Goal: Task Accomplishment & Management: Use online tool/utility

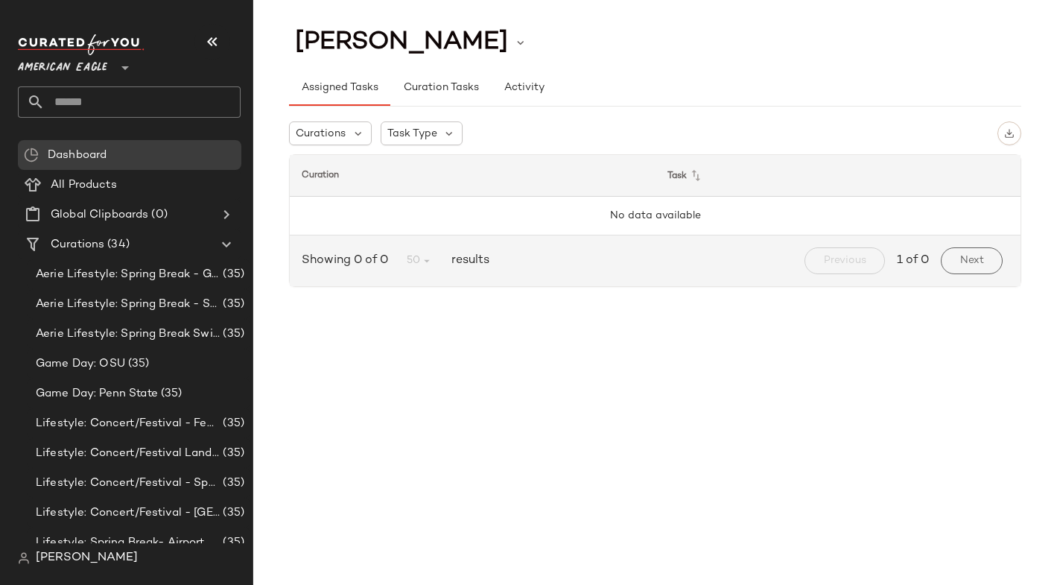
click at [102, 65] on span "American Eagle" at bounding box center [62, 64] width 89 height 27
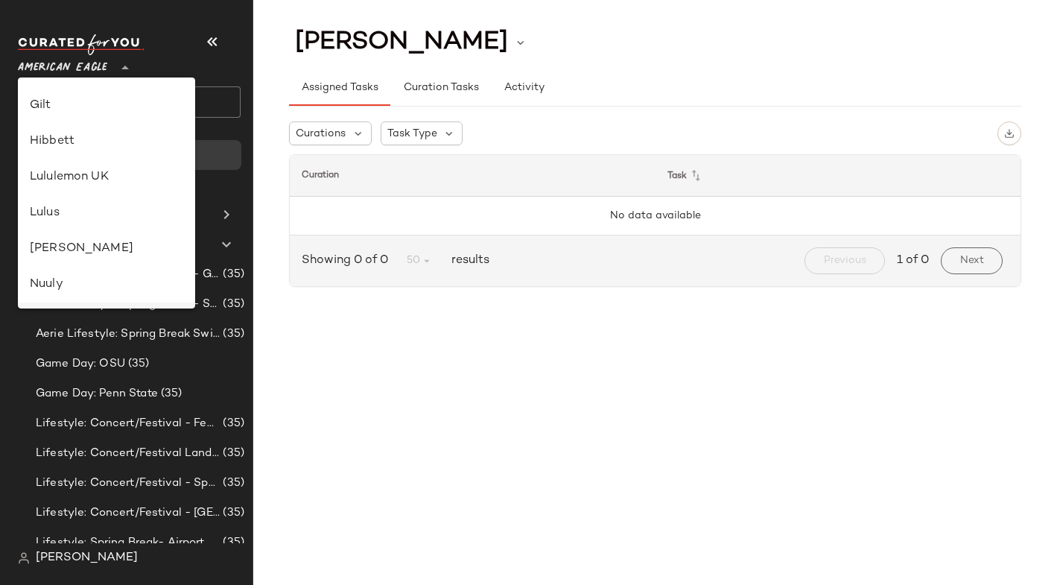
scroll to position [351, 0]
click at [86, 218] on div "Lulus" at bounding box center [106, 215] width 153 height 18
type input "**"
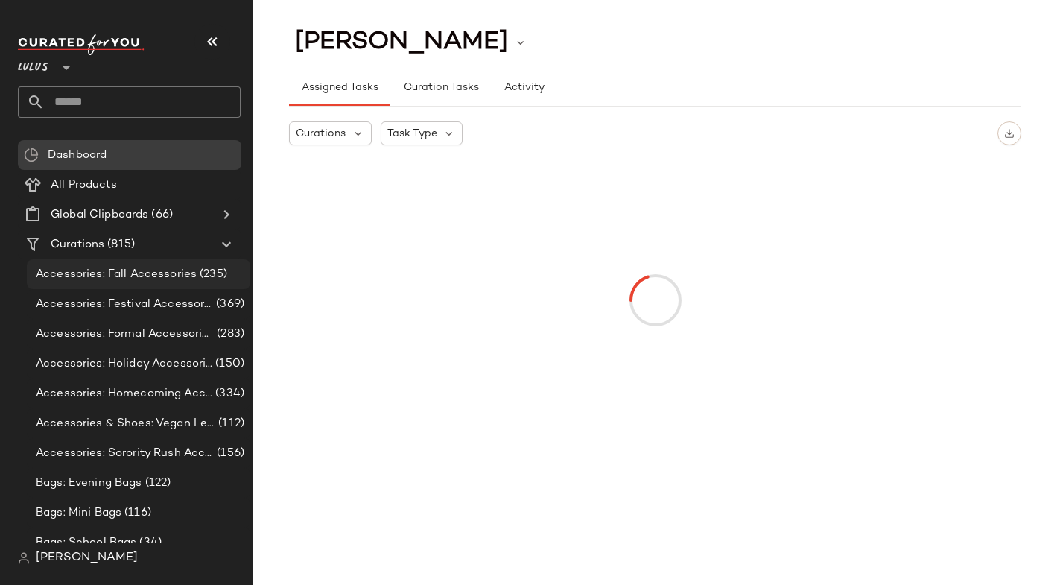
click at [171, 277] on span "Accessories: Fall Accessories" at bounding box center [116, 274] width 161 height 17
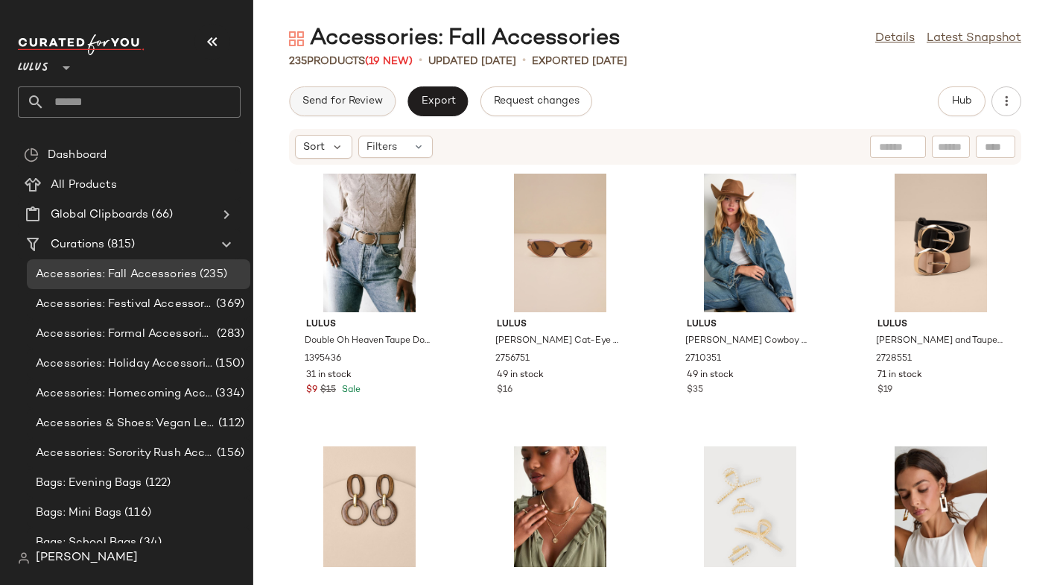
click at [356, 101] on span "Send for Review" at bounding box center [342, 101] width 81 height 12
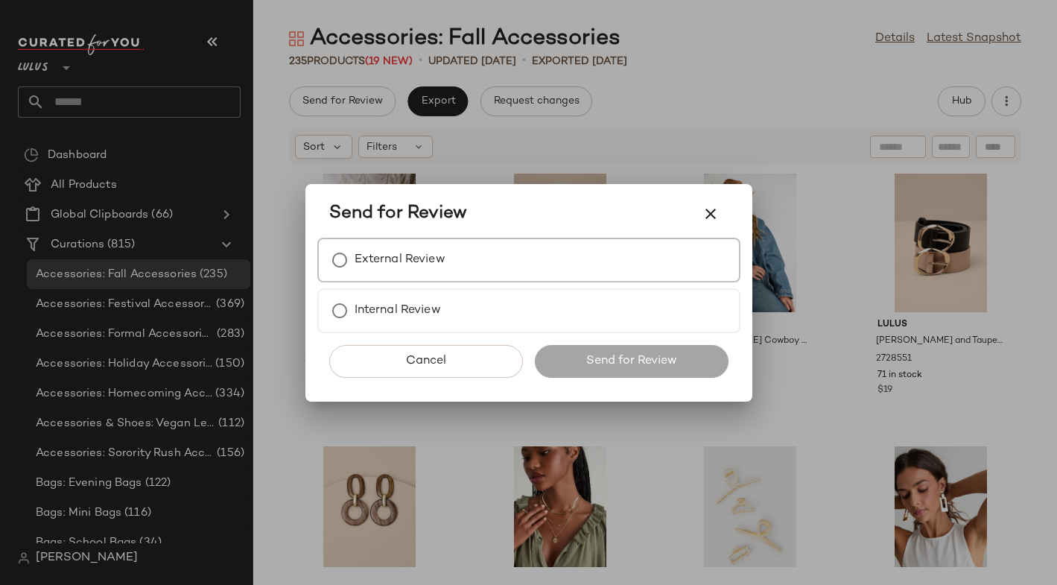
click at [453, 276] on div "External Review" at bounding box center [528, 260] width 423 height 45
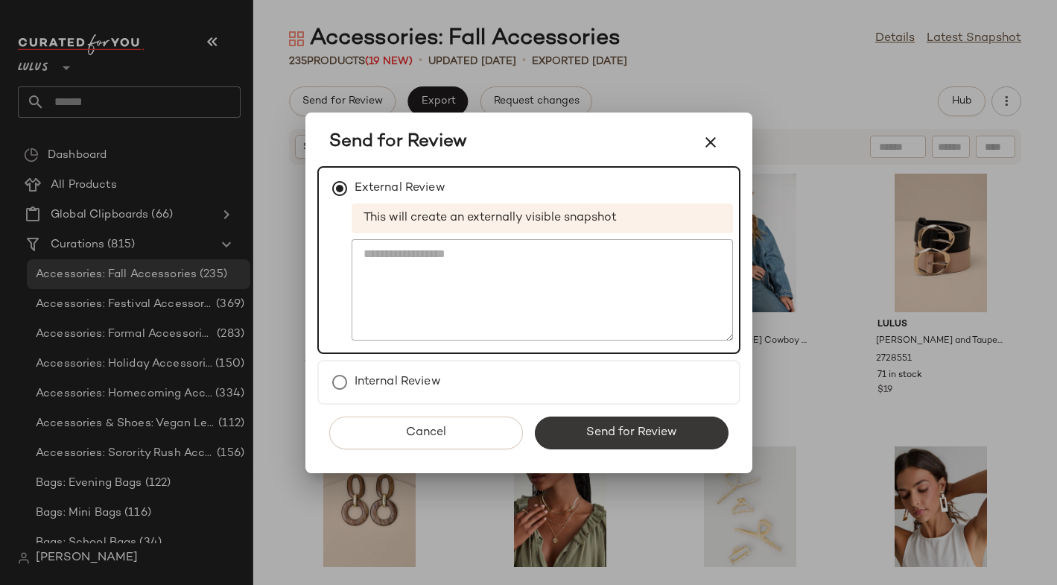
click at [649, 440] on button "Send for Review" at bounding box center [632, 432] width 194 height 33
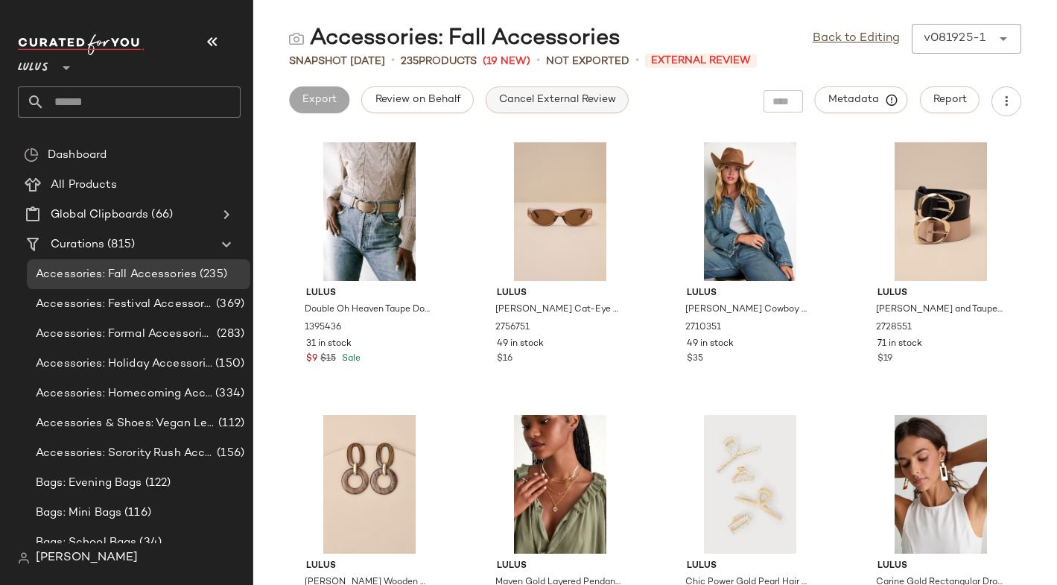
click at [537, 110] on button "Cancel External Review" at bounding box center [557, 99] width 143 height 27
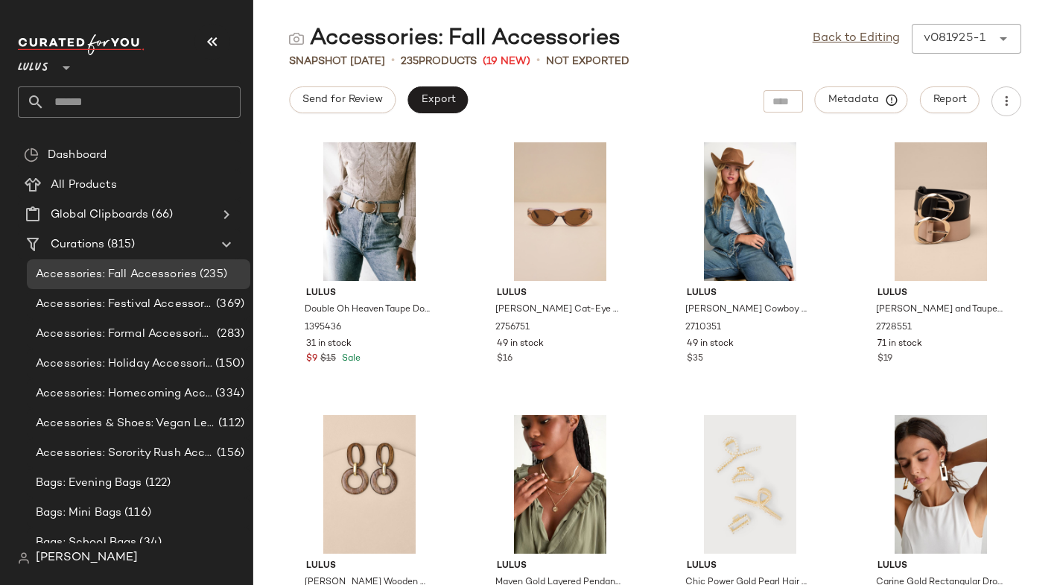
click at [66, 562] on span "[PERSON_NAME]" at bounding box center [87, 558] width 102 height 18
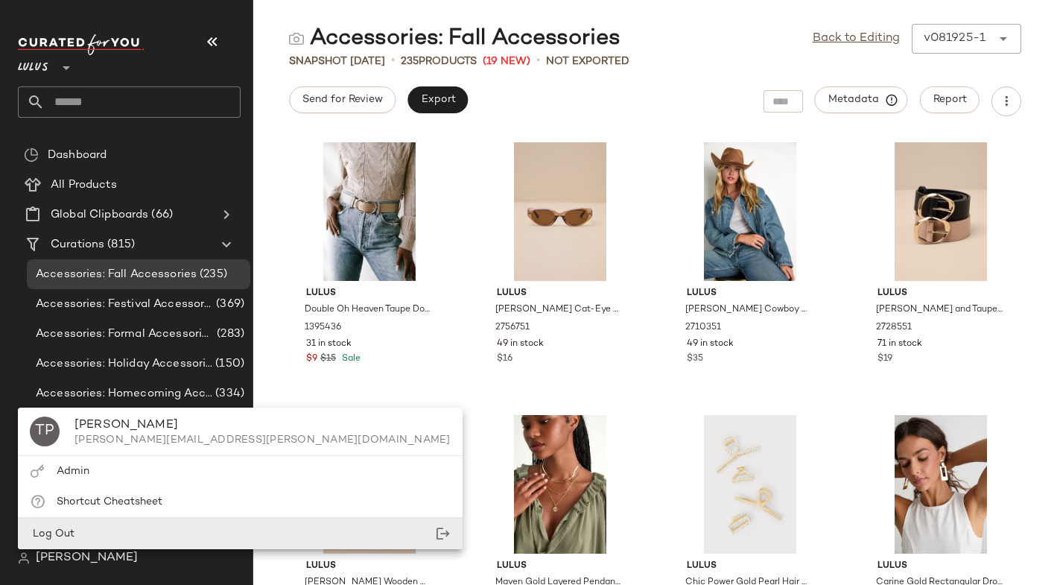
click at [77, 544] on div "Log Out" at bounding box center [240, 533] width 445 height 31
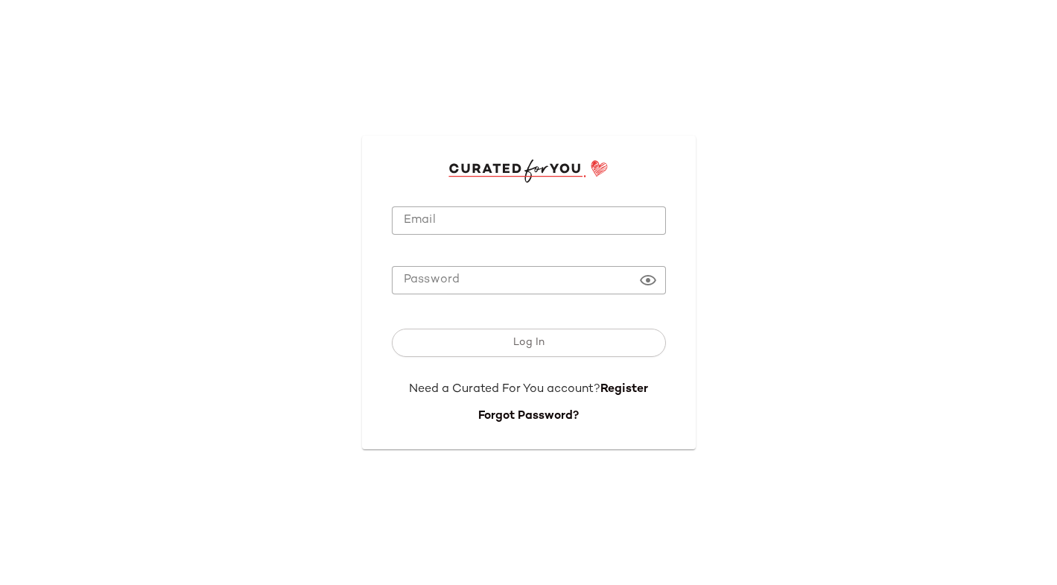
click at [551, 233] on input "Email" at bounding box center [529, 220] width 274 height 29
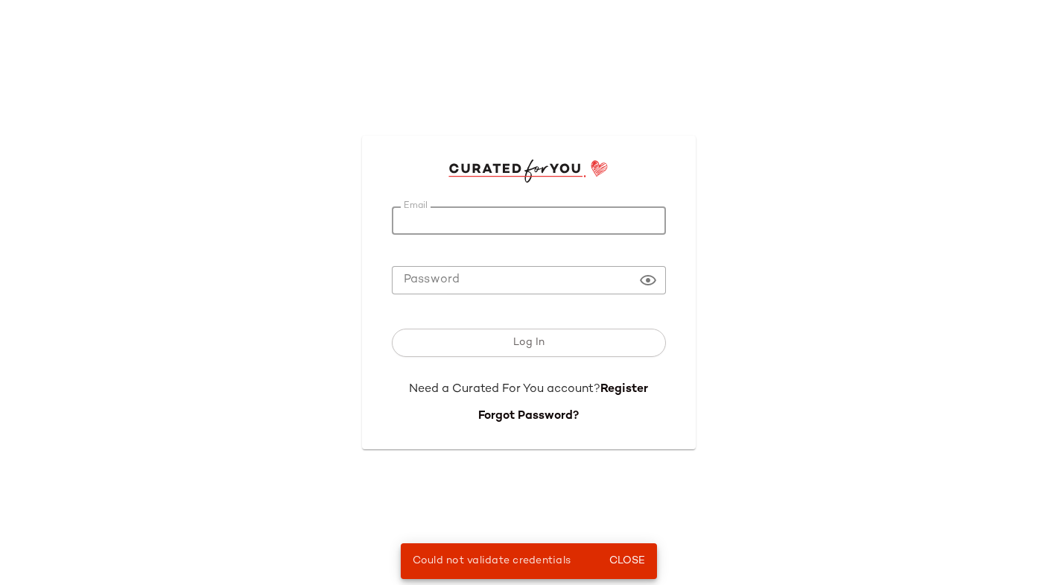
type input "**********"
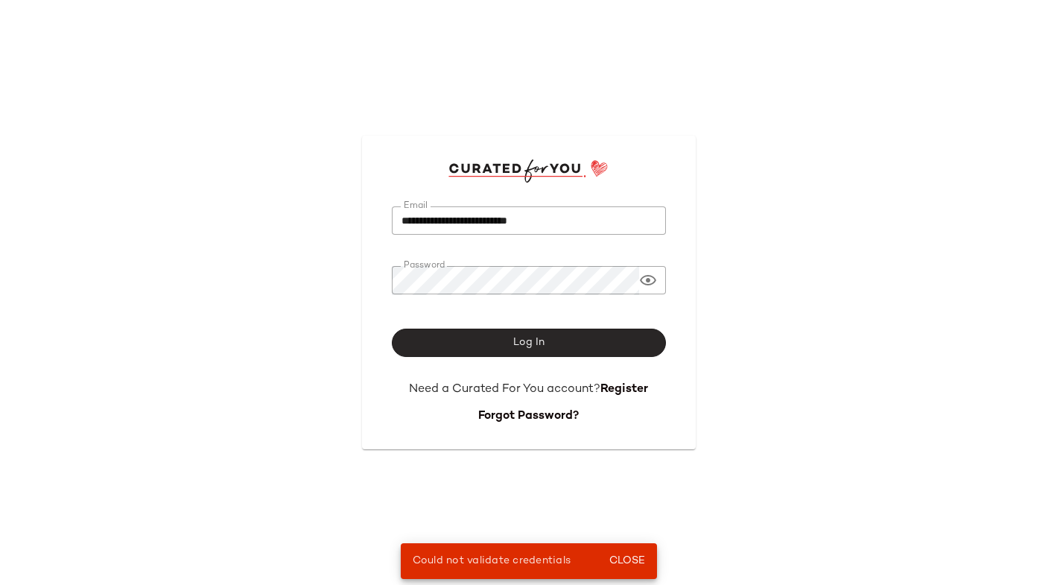
click at [480, 347] on button "Log In" at bounding box center [529, 343] width 274 height 28
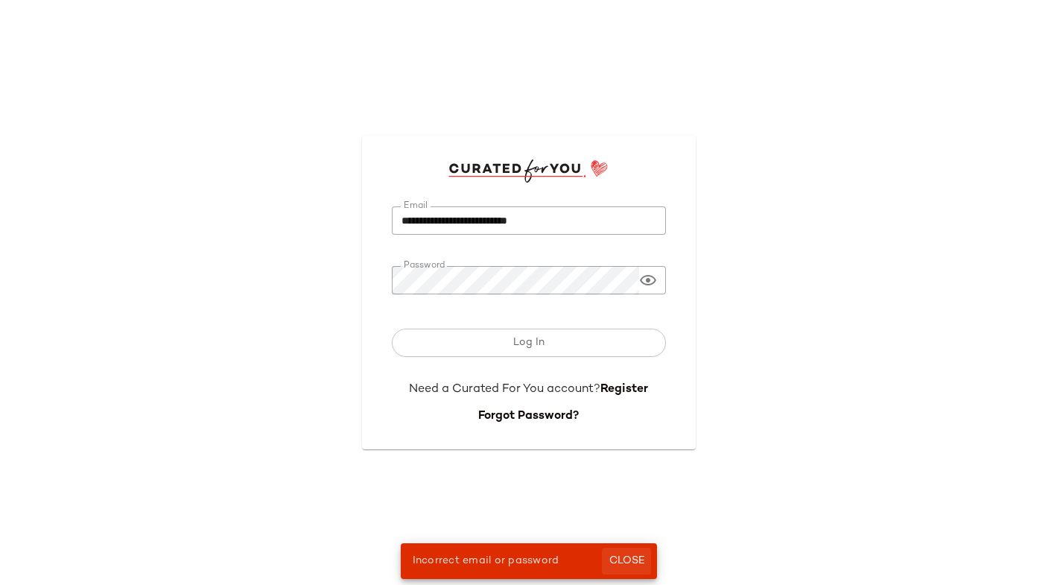
click at [623, 568] on button "Close" at bounding box center [626, 561] width 48 height 27
click at [637, 556] on span "Close" at bounding box center [626, 561] width 37 height 12
